Goal: Task Accomplishment & Management: Use online tool/utility

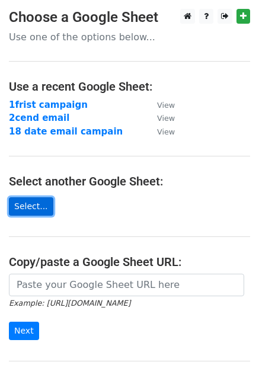
click at [36, 203] on link "Select..." at bounding box center [31, 206] width 44 height 18
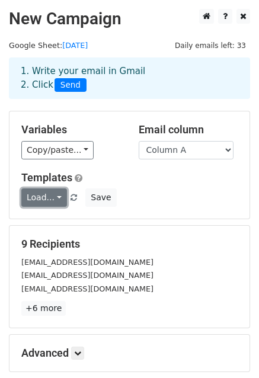
click at [44, 200] on link "Load..." at bounding box center [44, 197] width 46 height 18
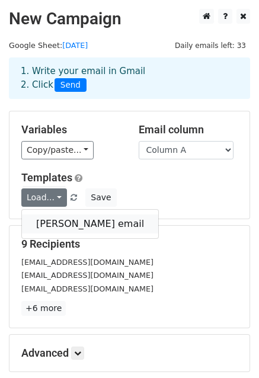
click at [52, 219] on link "[PERSON_NAME] email" at bounding box center [90, 223] width 136 height 19
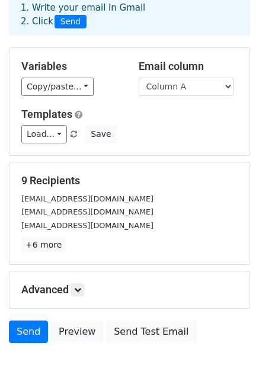
scroll to position [128, 0]
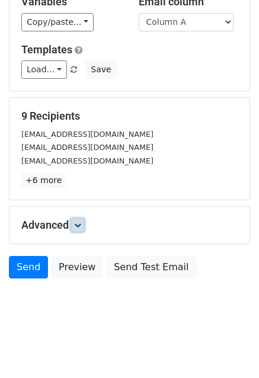
click at [81, 227] on icon at bounding box center [77, 225] width 7 height 7
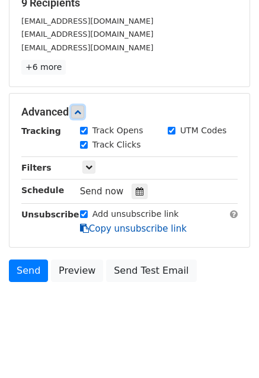
scroll to position [243, 0]
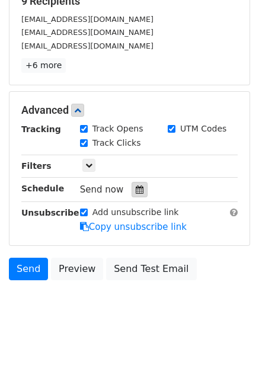
click at [136, 190] on icon at bounding box center [140, 189] width 8 height 8
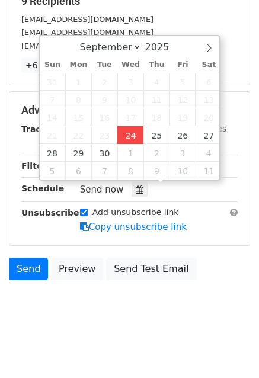
type input "[DATE] 15:19"
type input "03"
type input "19"
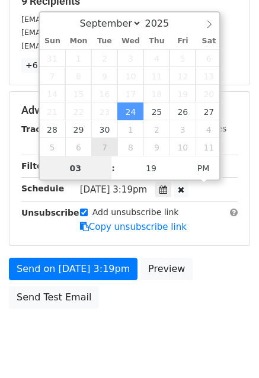
scroll to position [224, 0]
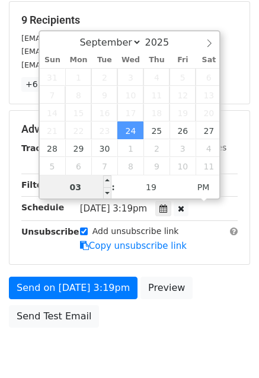
click at [77, 187] on body "New Campaign Daily emails left: 33 Google Sheet: [DATE] 1. Write your email in …" at bounding box center [129, 83] width 259 height 596
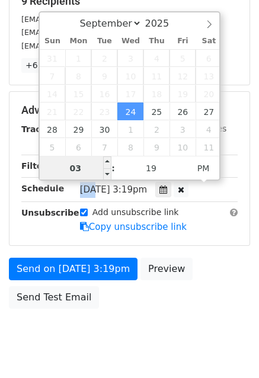
click at [77, 187] on div "[DATE]-09-24 15:19" at bounding box center [158, 190] width 175 height 16
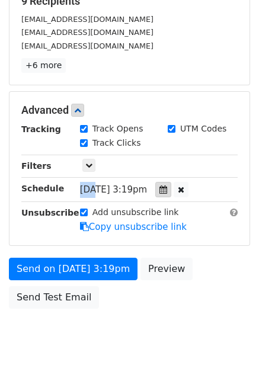
click at [167, 188] on icon at bounding box center [163, 189] width 8 height 8
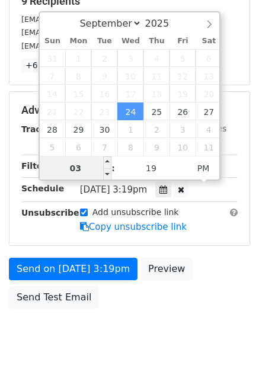
click at [83, 166] on input "03" at bounding box center [76, 168] width 72 height 24
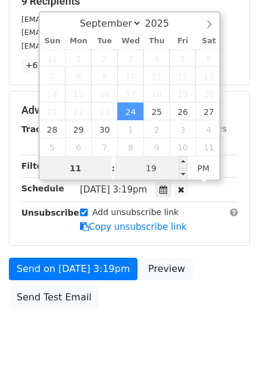
type input "11"
type input "[DATE] 23:19"
click at [155, 174] on input "19" at bounding box center [151, 168] width 72 height 24
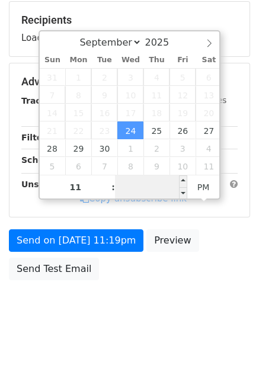
scroll to position [0, 0]
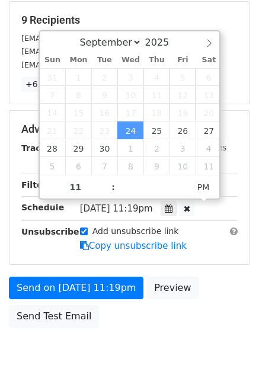
type input "[DATE] 23:00"
click at [239, 222] on div "Advanced Tracking Track Opens UTM Codes Track Clicks Filters Only include sprea…" at bounding box center [129, 187] width 240 height 153
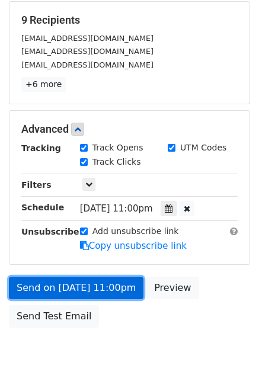
click at [65, 284] on link "Send on [DATE] 11:00pm" at bounding box center [76, 288] width 134 height 23
